Goal: Task Accomplishment & Management: Use online tool/utility

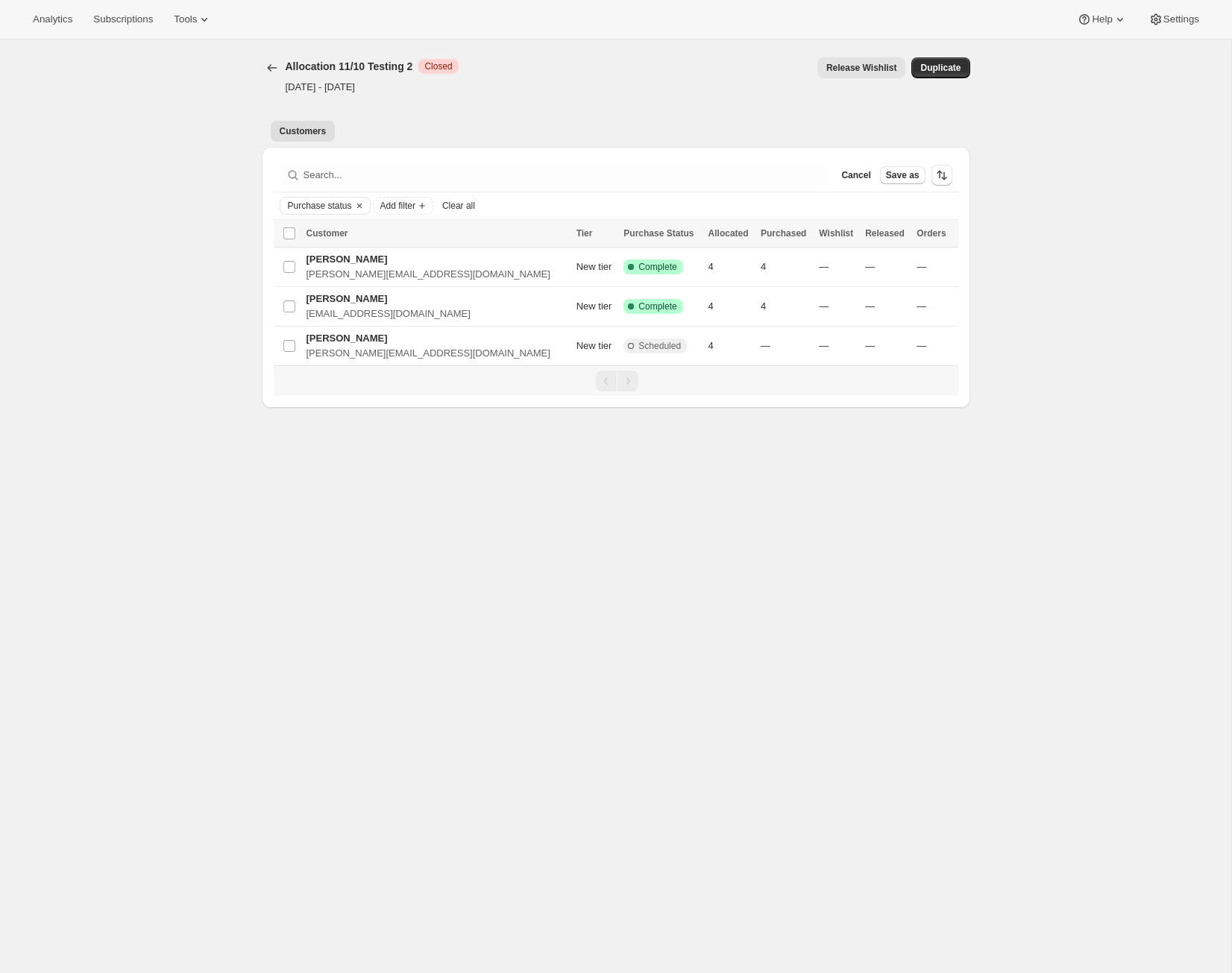
drag, startPoint x: 0, startPoint y: 0, endPoint x: 610, endPoint y: 469, distance: 769.5
click at [610, 470] on div "[object Object]. This page is ready Allocation 11/10 Testing 2 Critical Closed …" at bounding box center [616, 526] width 1231 height 973
